Goal: Information Seeking & Learning: Learn about a topic

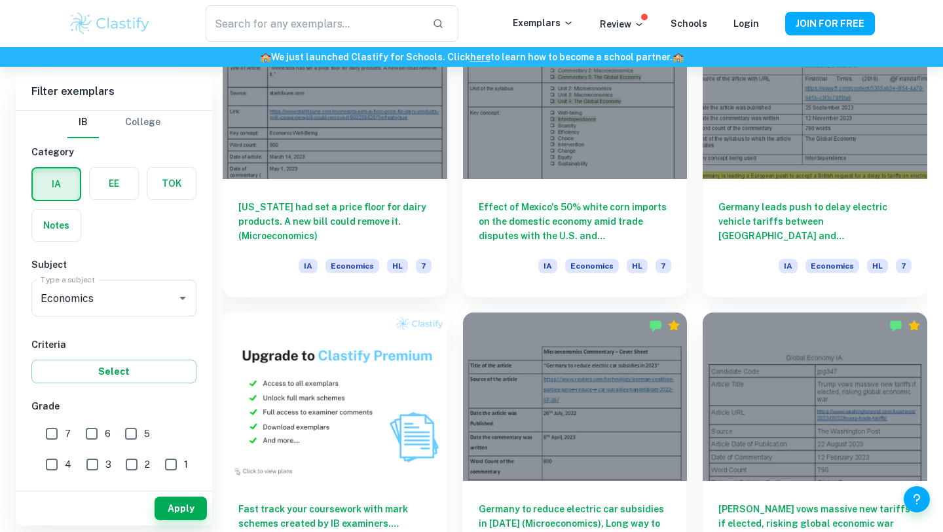
scroll to position [802, 0]
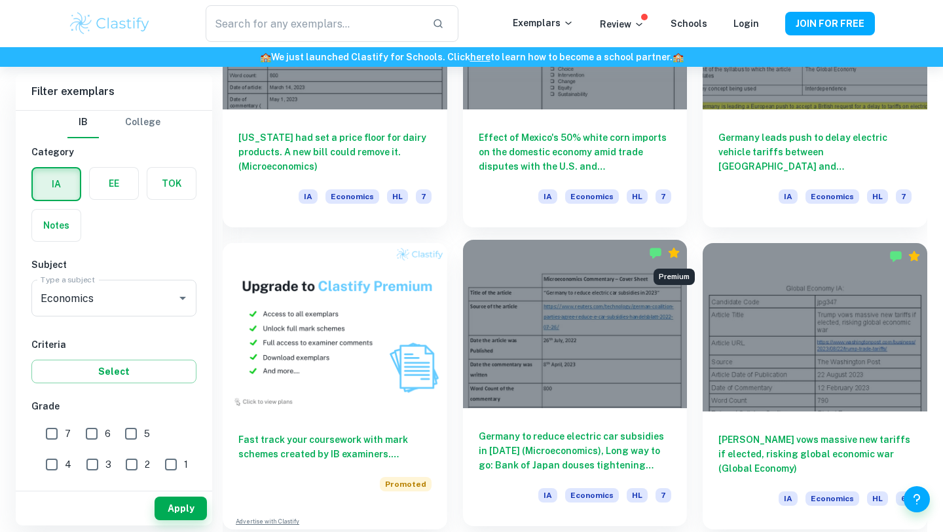
click at [677, 251] on icon "Premium" at bounding box center [674, 253] width 11 height 10
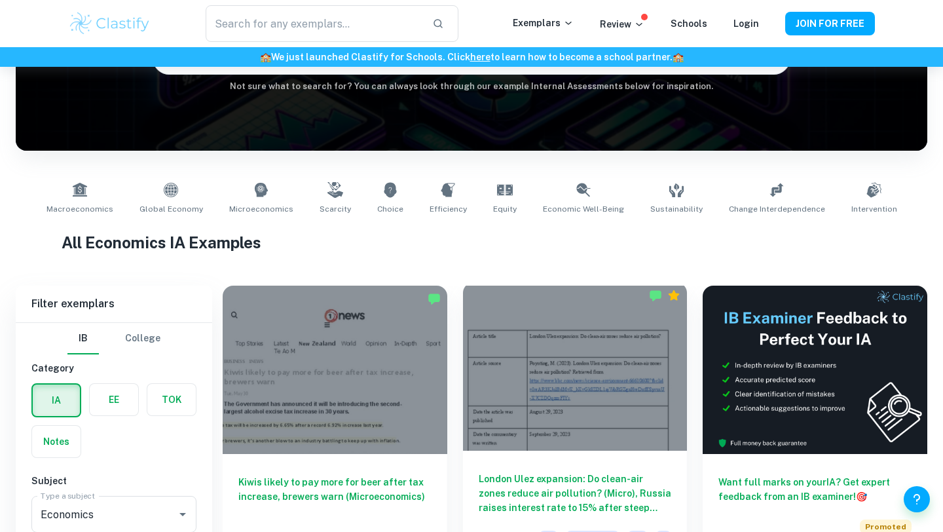
scroll to position [474, 0]
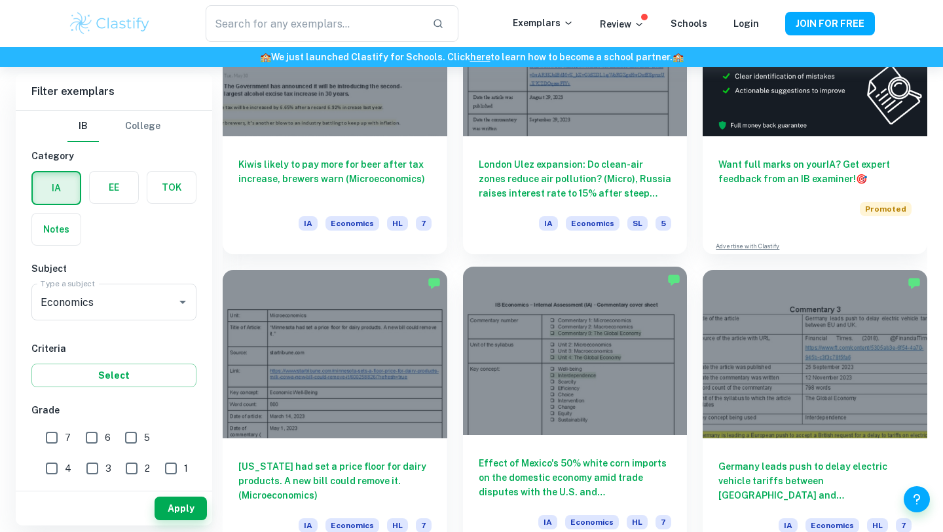
click at [533, 360] on div at bounding box center [575, 351] width 225 height 168
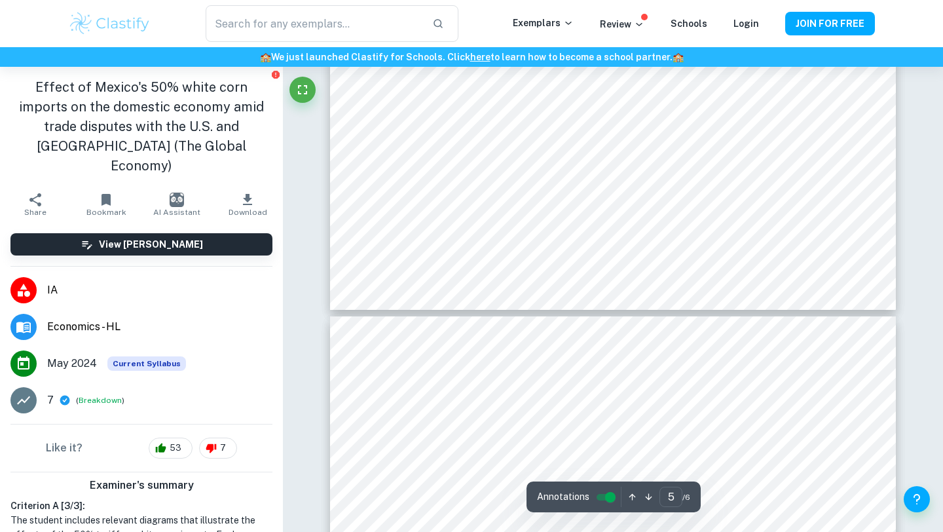
type input "6"
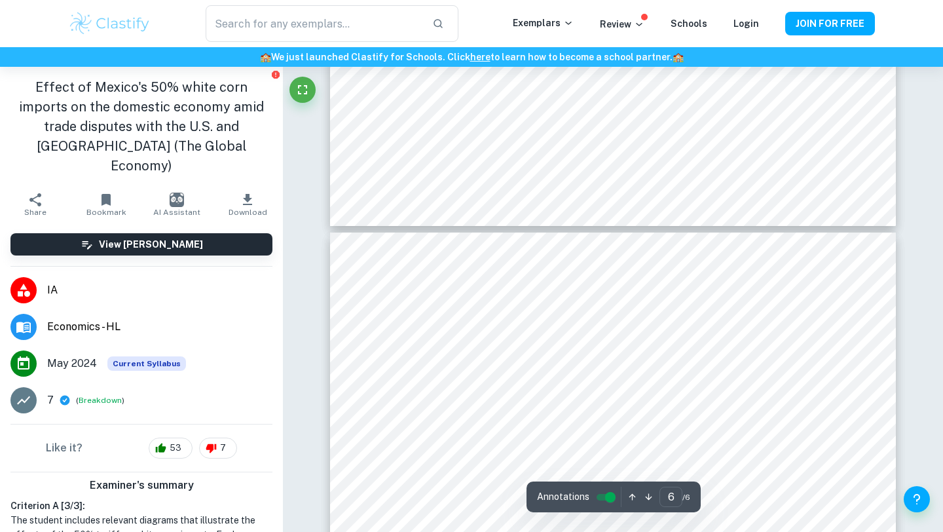
scroll to position [4171, 0]
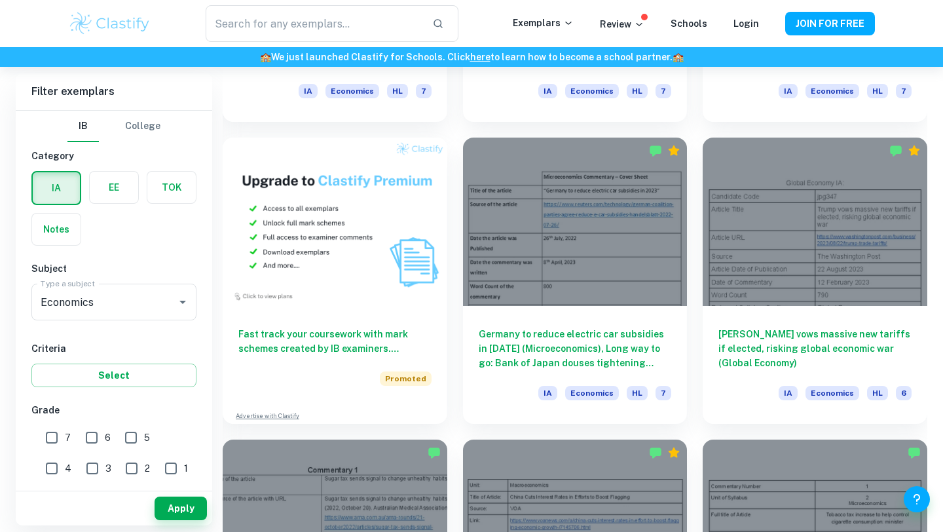
scroll to position [915, 0]
